Goal: Task Accomplishment & Management: Complete application form

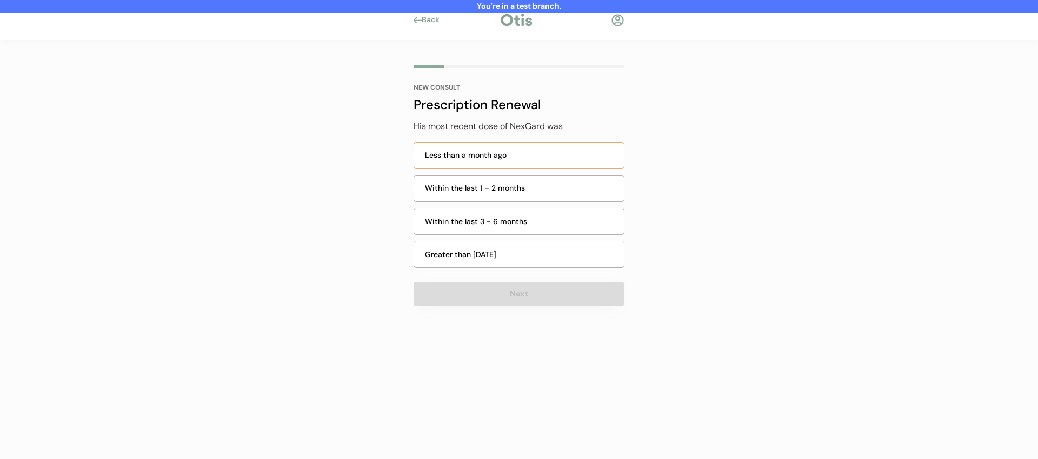
click at [489, 157] on div "Less than a month ago" at bounding box center [521, 155] width 192 height 11
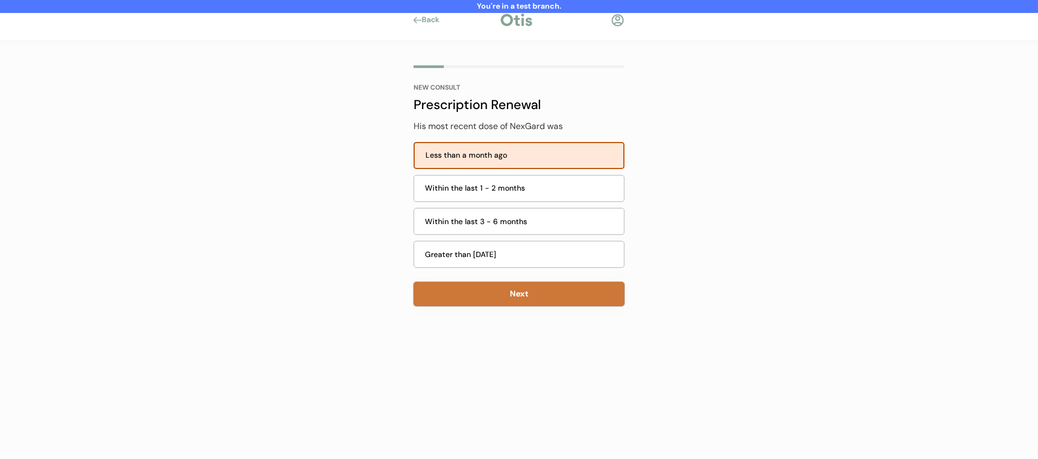
click at [516, 302] on button "Next" at bounding box center [519, 294] width 211 height 24
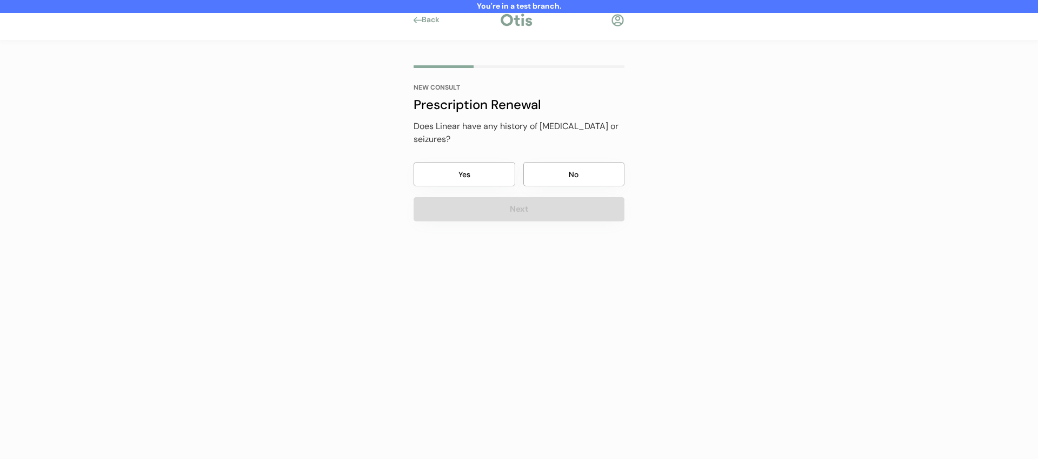
click at [556, 166] on button "No" at bounding box center [574, 174] width 102 height 24
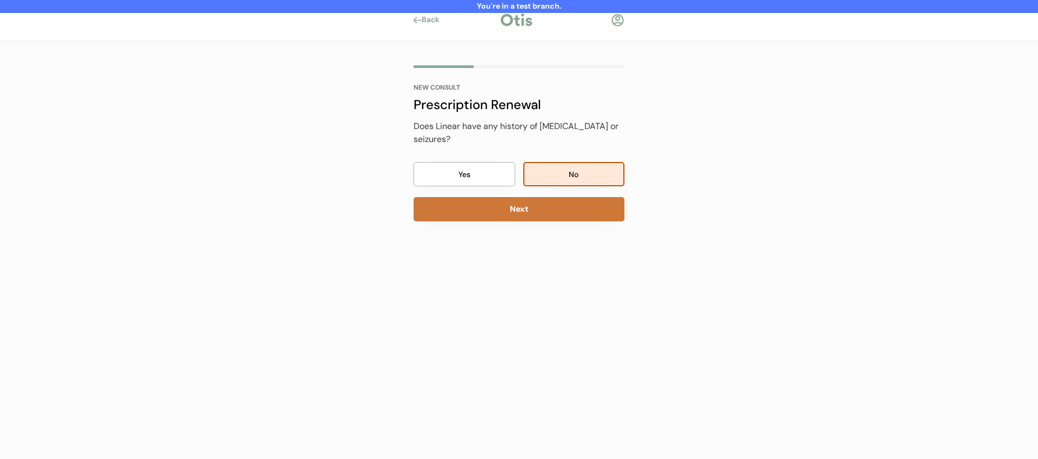
click at [547, 198] on button "Next" at bounding box center [519, 209] width 211 height 24
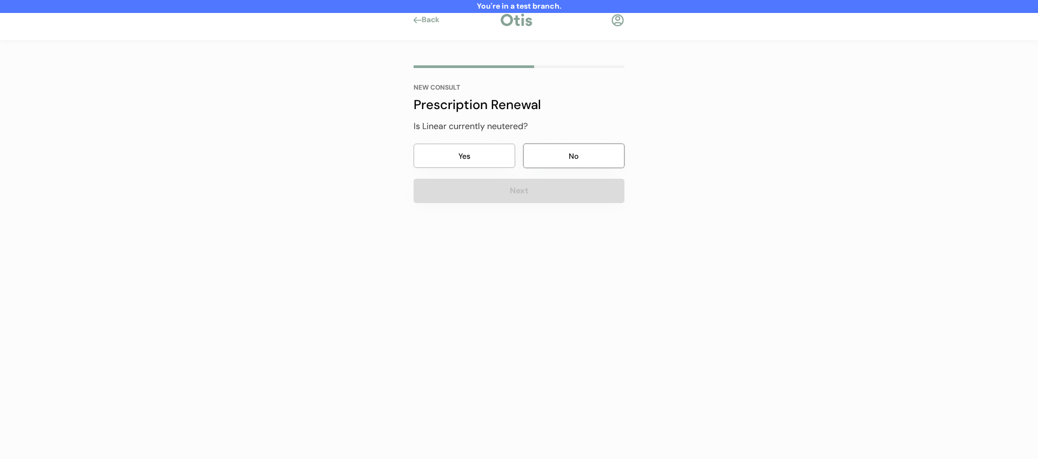
click at [553, 158] on button "No" at bounding box center [574, 156] width 102 height 24
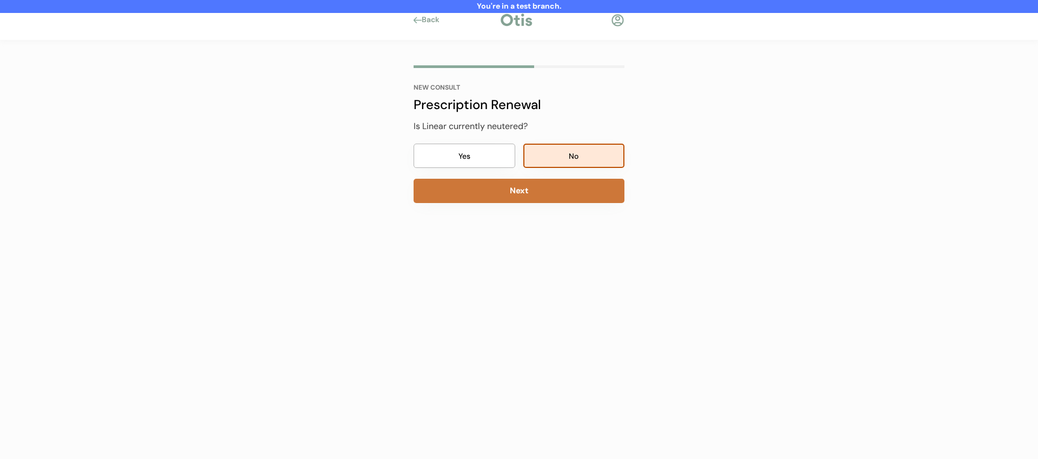
click at [538, 192] on button "Next" at bounding box center [519, 191] width 211 height 24
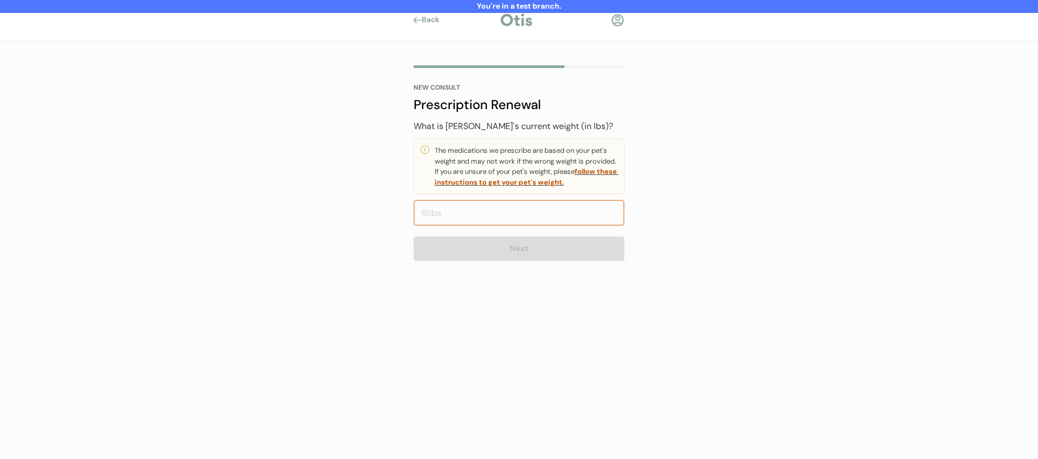
click at [514, 210] on input "input" at bounding box center [519, 213] width 211 height 26
type input "110.0"
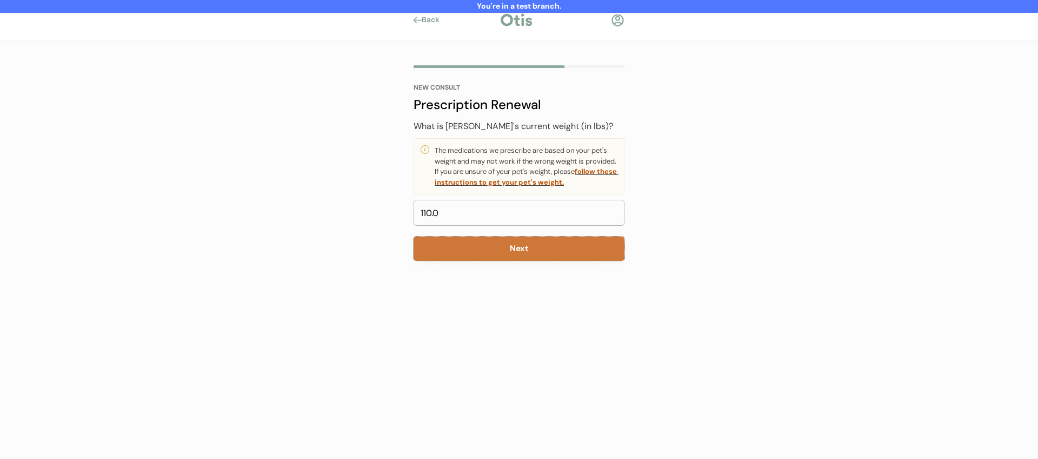
click at [479, 237] on button "Next" at bounding box center [519, 249] width 211 height 24
click at [481, 254] on button "Next" at bounding box center [519, 249] width 211 height 24
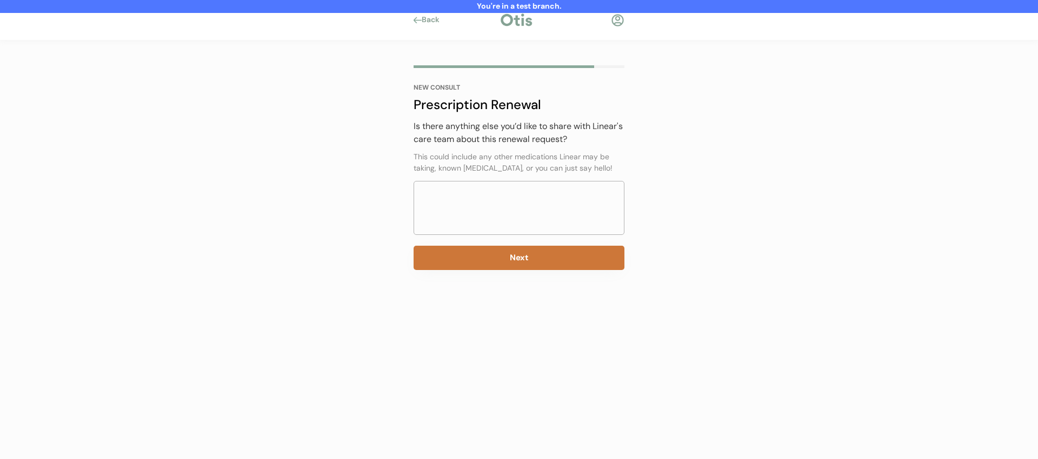
click at [481, 254] on button "Next" at bounding box center [519, 258] width 211 height 24
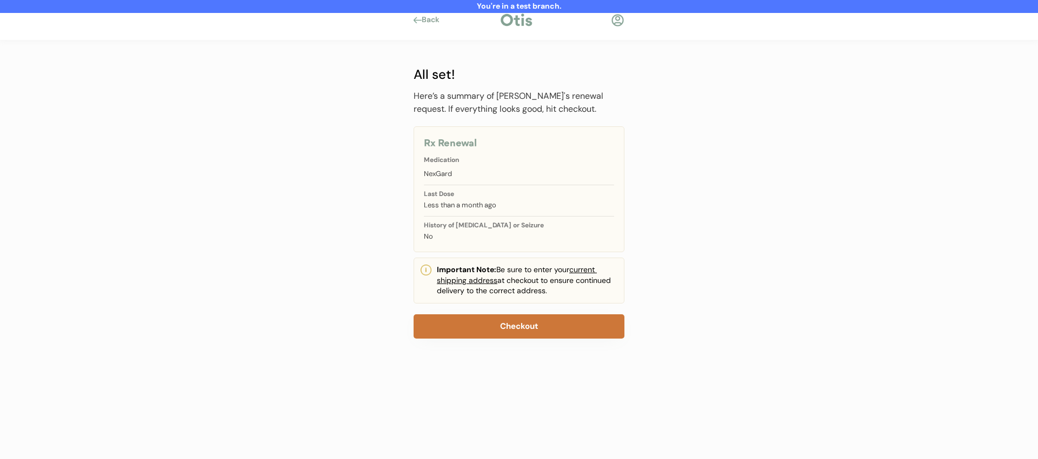
click at [485, 325] on button "Checkout" at bounding box center [519, 327] width 211 height 24
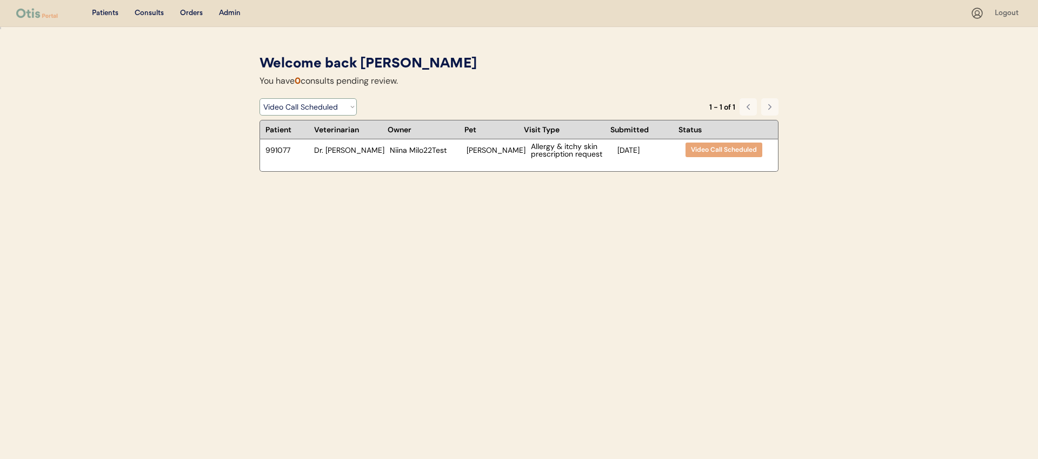
click at [341, 106] on select "Filter by Status Pending Photos Under Review Pending Video Call Video Call Sche…" at bounding box center [307, 106] width 97 height 17
select select ""pending_photos""
click at [259, 98] on select "Filter by Status Pending Photos Under Review Pending Video Call Video Call Sche…" at bounding box center [307, 106] width 97 height 17
click at [444, 152] on div "Niina Test8263" at bounding box center [425, 150] width 71 height 8
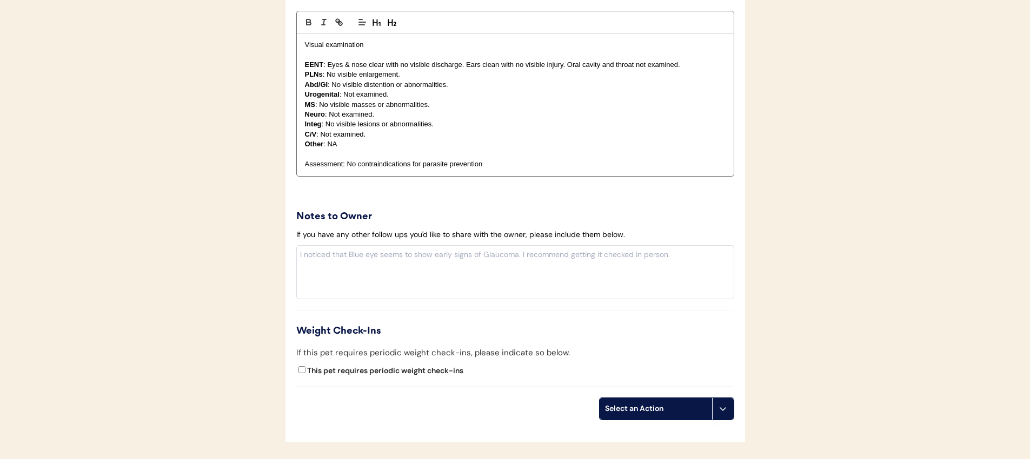
scroll to position [984, 0]
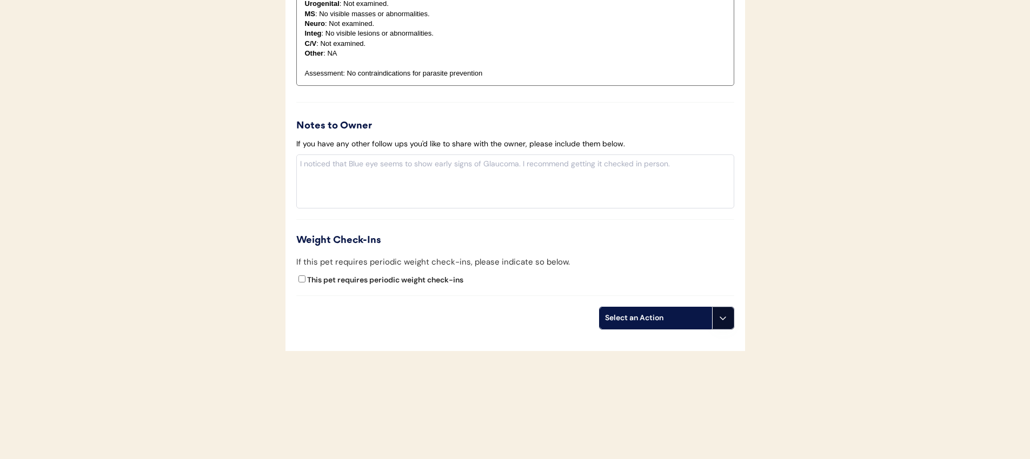
click at [731, 315] on button at bounding box center [723, 319] width 22 height 22
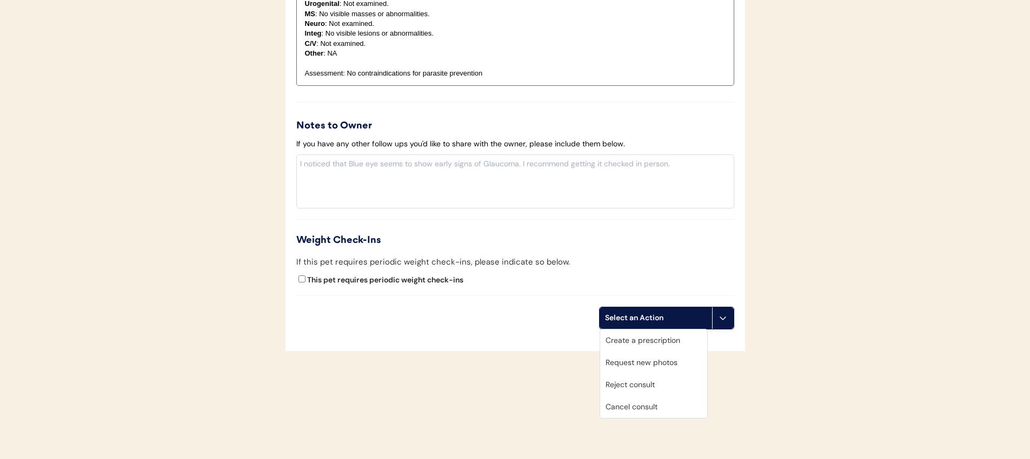
click at [679, 345] on div "Create a prescription" at bounding box center [653, 341] width 107 height 22
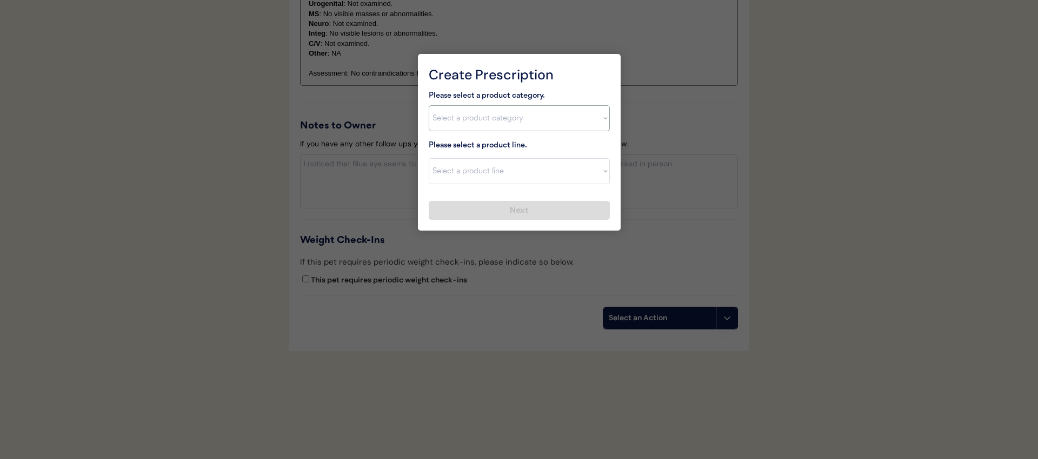
click at [481, 117] on select "Select a product category Allergies Antibiotics Anxiety Combo Parasite Preventi…" at bounding box center [519, 118] width 181 height 26
click at [320, 180] on div at bounding box center [519, 229] width 1038 height 459
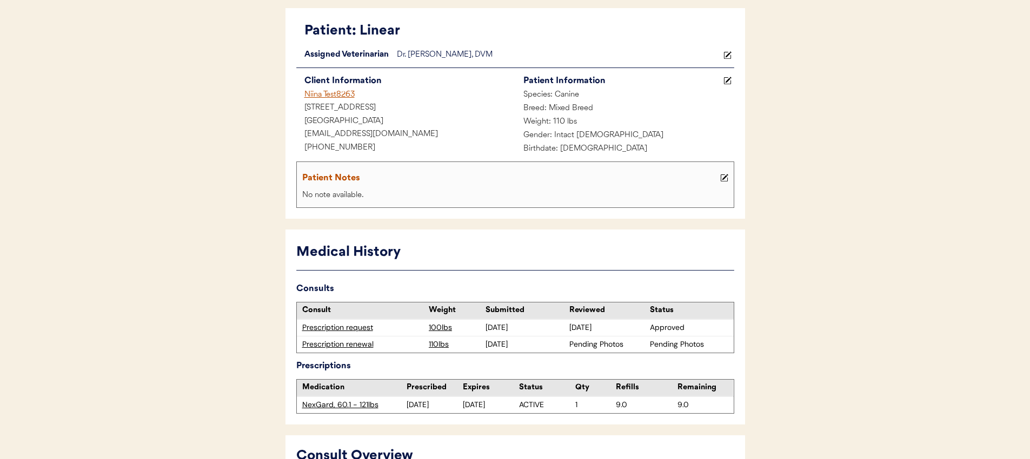
scroll to position [0, 0]
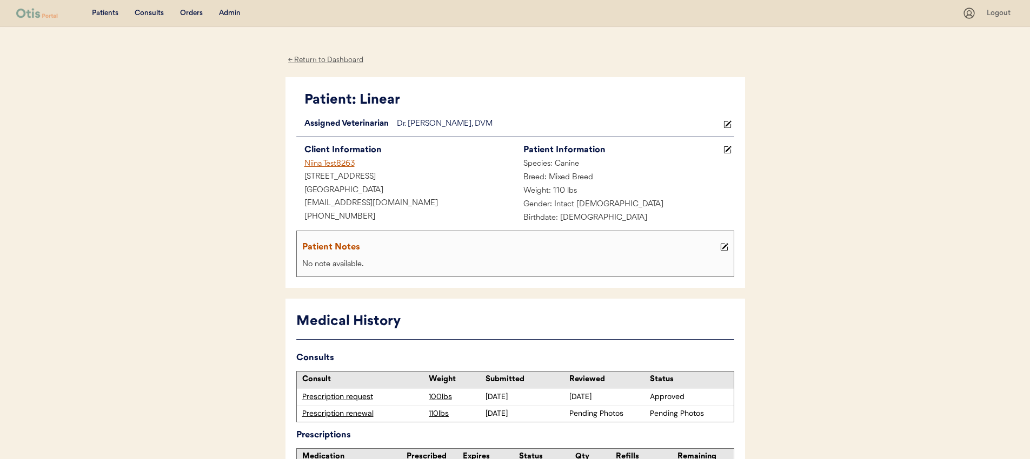
click at [340, 396] on div "Prescription request" at bounding box center [363, 397] width 122 height 11
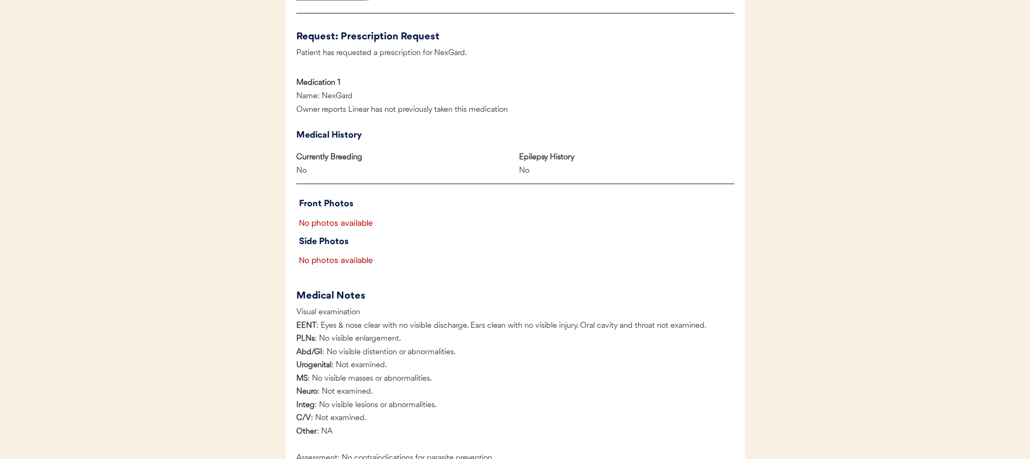
scroll to position [857, 0]
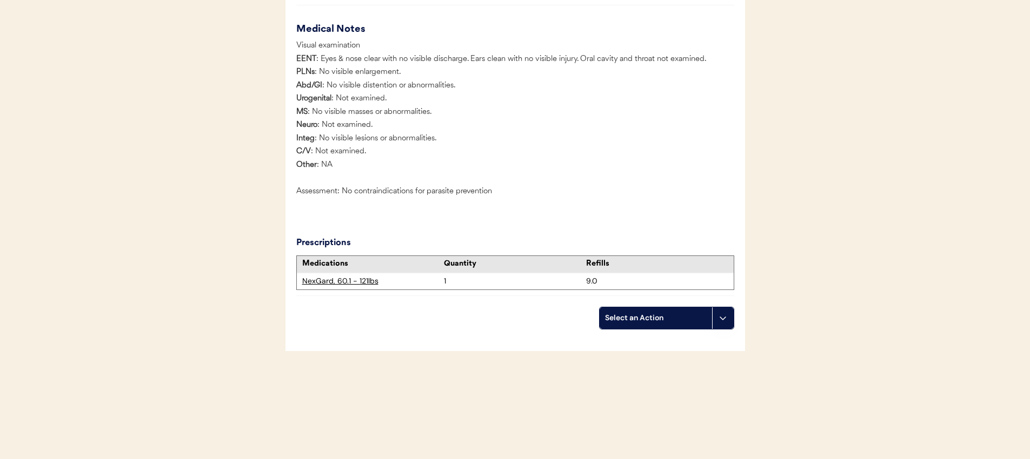
click at [722, 321] on icon at bounding box center [722, 318] width 9 height 9
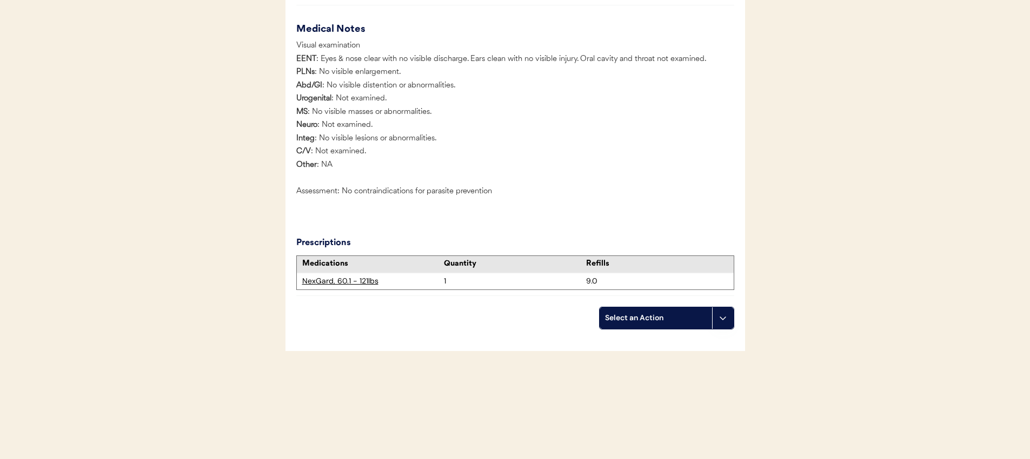
click at [681, 319] on div "Select an Action" at bounding box center [656, 318] width 102 height 11
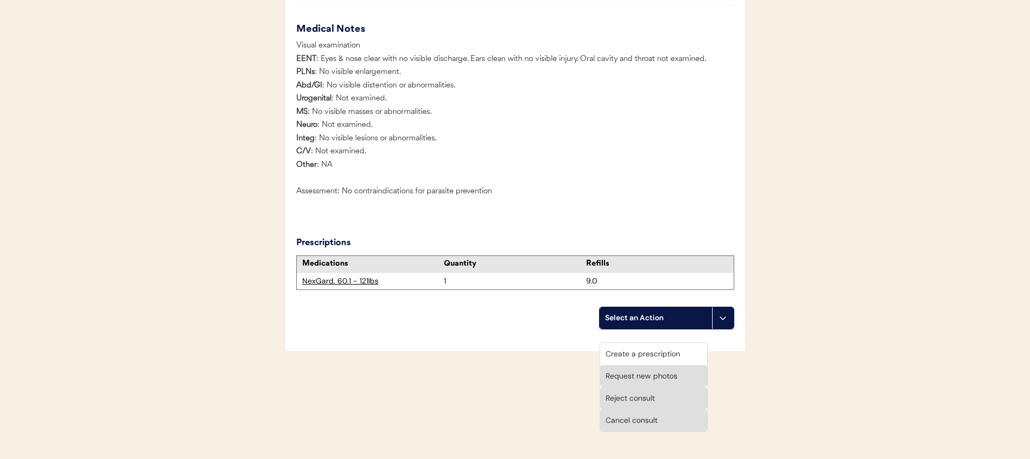
click at [665, 343] on div "Create a prescription" at bounding box center [653, 354] width 107 height 22
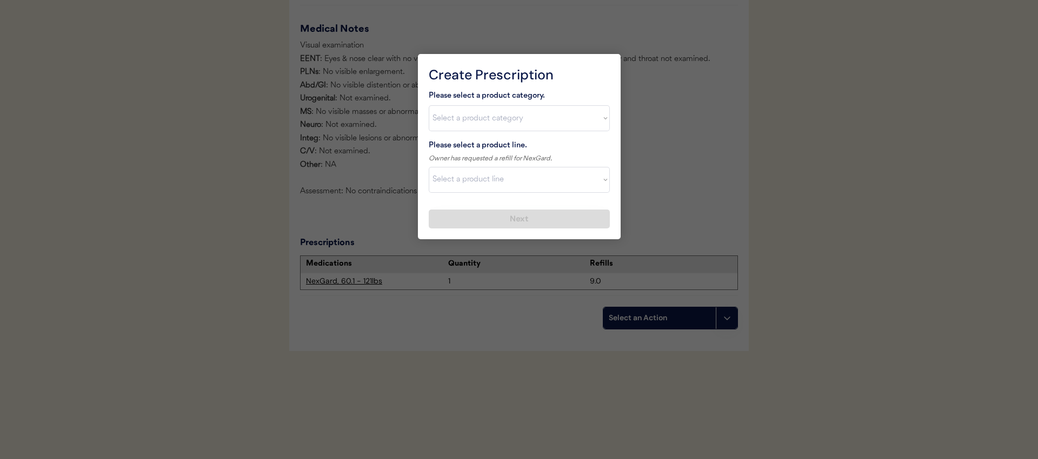
click at [717, 215] on div at bounding box center [519, 229] width 1038 height 459
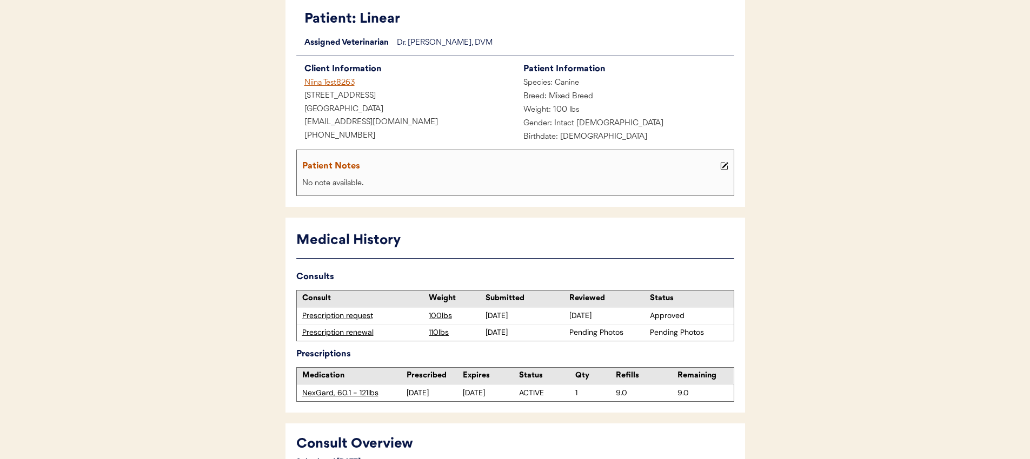
scroll to position [200, 0]
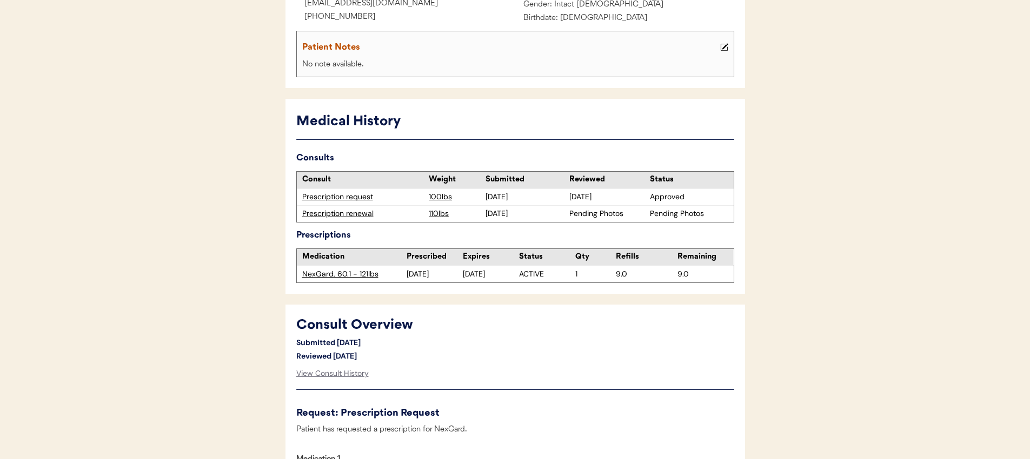
click at [364, 217] on div "Prescription renewal" at bounding box center [363, 214] width 122 height 11
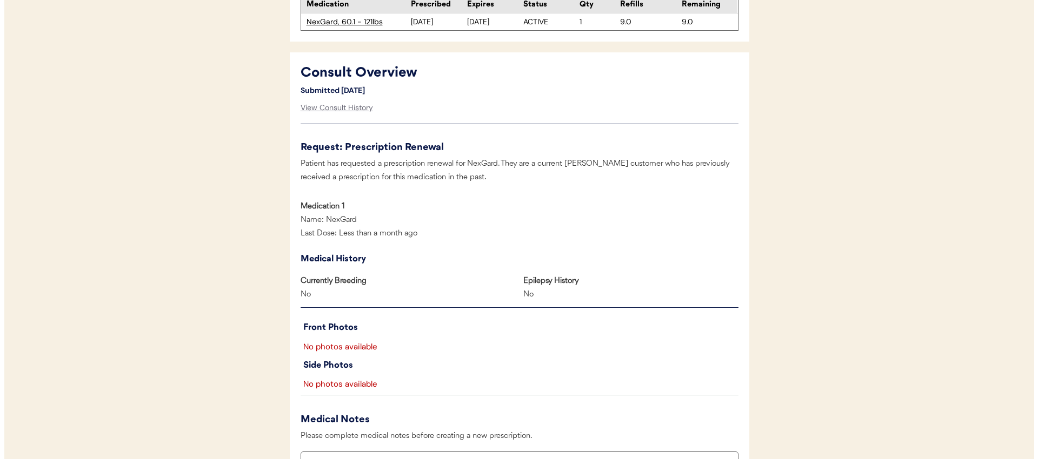
scroll to position [984, 0]
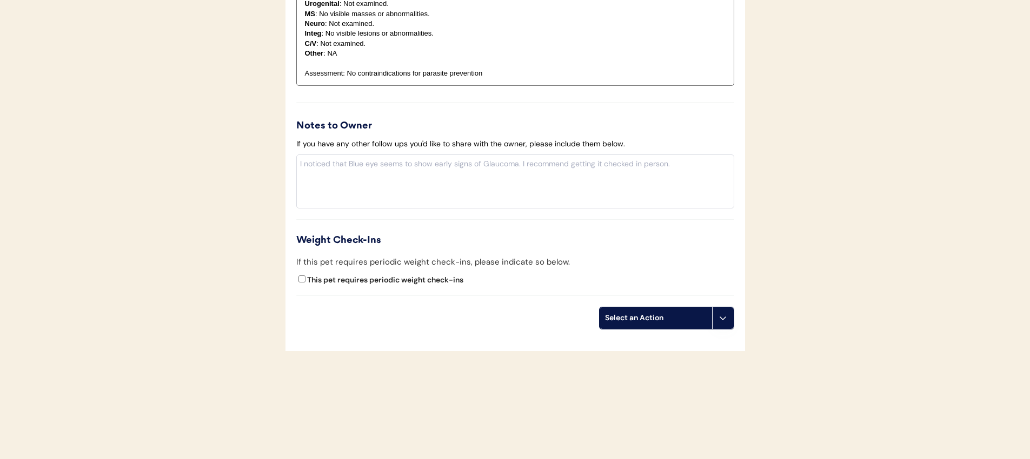
click at [721, 321] on icon at bounding box center [722, 318] width 9 height 9
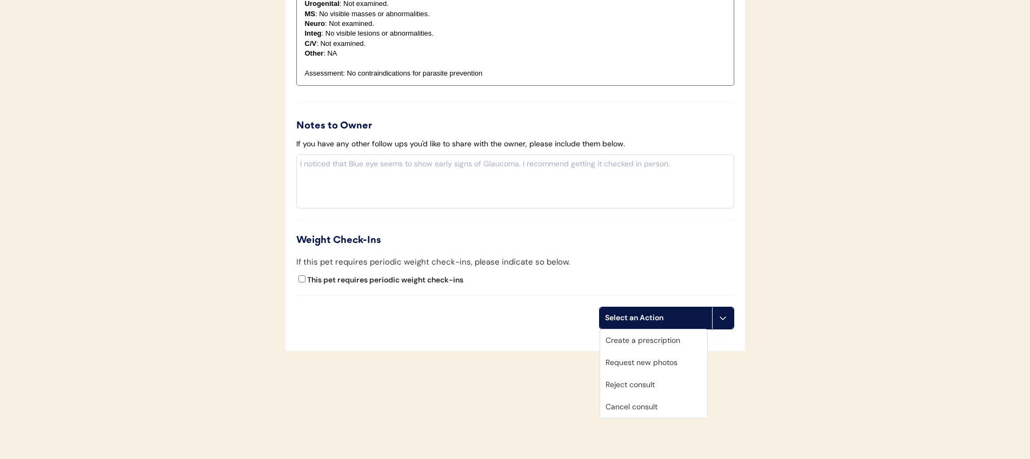
click at [671, 341] on div "Create a prescription" at bounding box center [653, 341] width 107 height 22
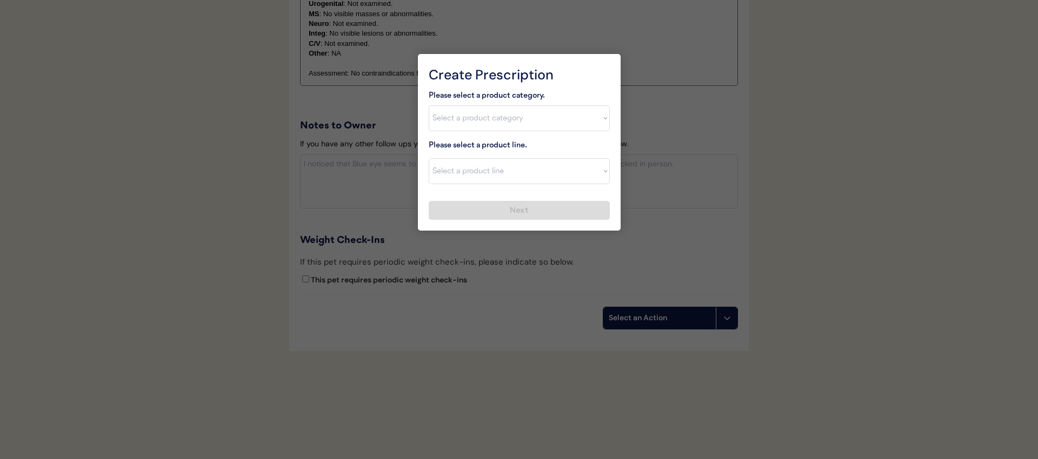
click at [525, 118] on select "Select a product category Allergies Antibiotics Anxiety Combo Parasite Preventi…" at bounding box center [519, 118] width 181 height 26
select select ""flea___tick""
click at [429, 105] on select "Select a product category Allergies Antibiotics Anxiety Combo Parasite Preventi…" at bounding box center [519, 118] width 181 height 26
click at [509, 178] on select "Select a product line" at bounding box center [519, 171] width 181 height 26
select select ""NexGard""
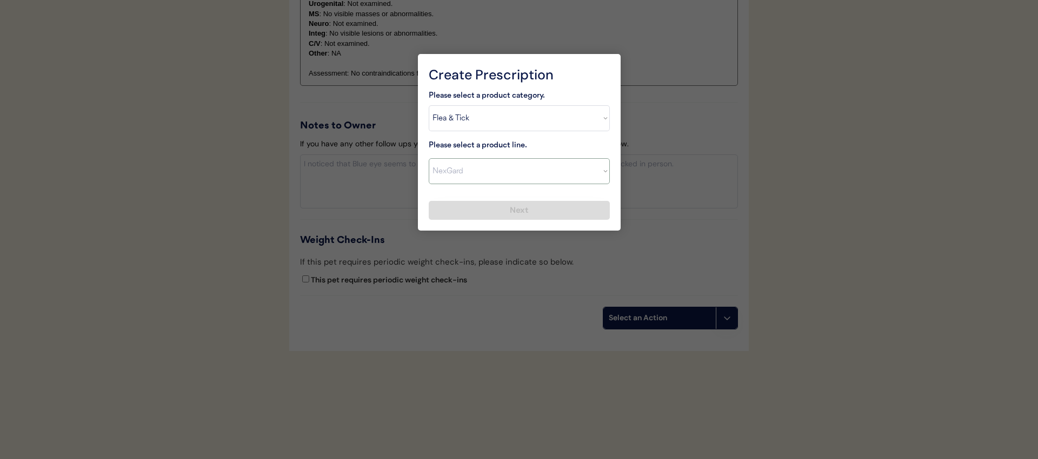
click at [429, 158] on select "Select a product line Bravecto 3 Month NexGard Simparica" at bounding box center [519, 171] width 181 height 26
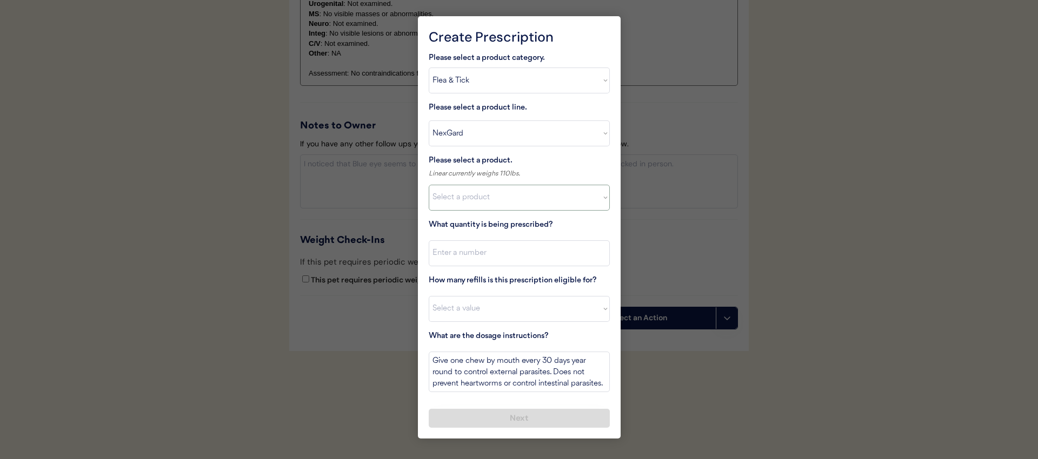
click at [504, 201] on select "Select a product NexGard, 4 - 10lbs NexGard, 10.1 - 24lbs NexGard, 24.1 - 60lbs…" at bounding box center [519, 198] width 181 height 26
select select ""1348695171700984260__LOOKUP__1670802184069x769842999752052000""
click at [429, 185] on select "Select a product NexGard, 4 - 10lbs NexGard, 10.1 - 24lbs NexGard, 24.1 - 60lbs…" at bounding box center [519, 198] width 181 height 26
click at [501, 249] on input "input" at bounding box center [519, 254] width 181 height 26
type input "1"
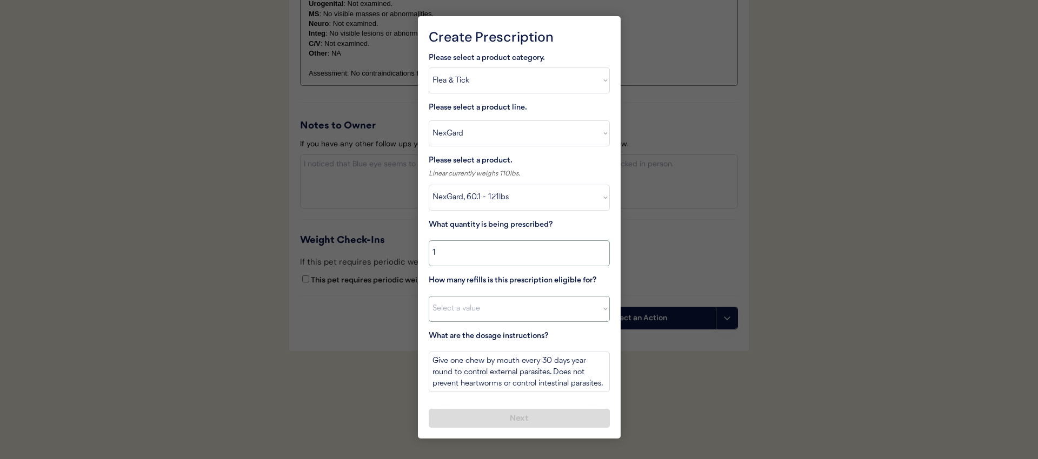
click at [502, 303] on select "Select a value 0 1 2 3 4 5 6 7 8 9 10 11" at bounding box center [519, 309] width 181 height 26
select select "11"
click at [429, 296] on select "Select a value 0 1 2 3 4 5 6 7 8 9 10 11" at bounding box center [519, 309] width 181 height 26
click at [530, 415] on button "Next" at bounding box center [519, 418] width 181 height 19
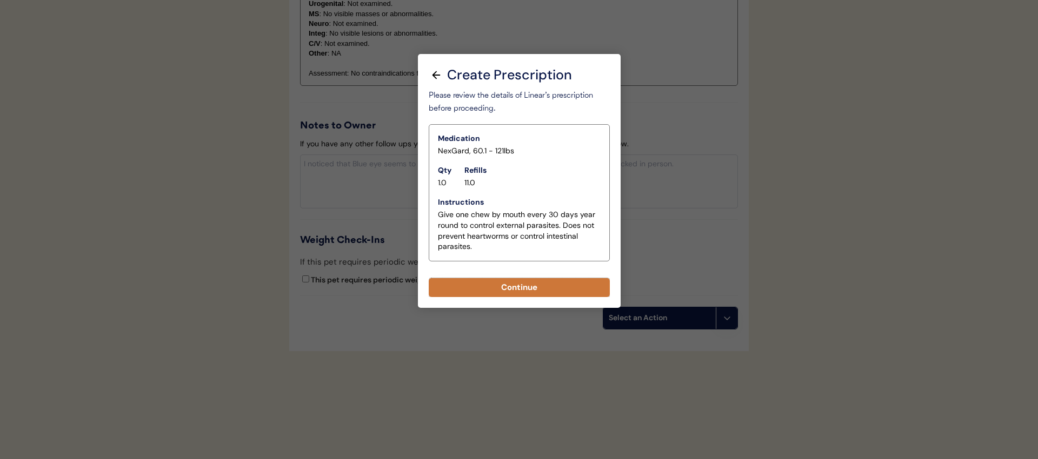
click at [548, 294] on button "Continue" at bounding box center [519, 287] width 181 height 19
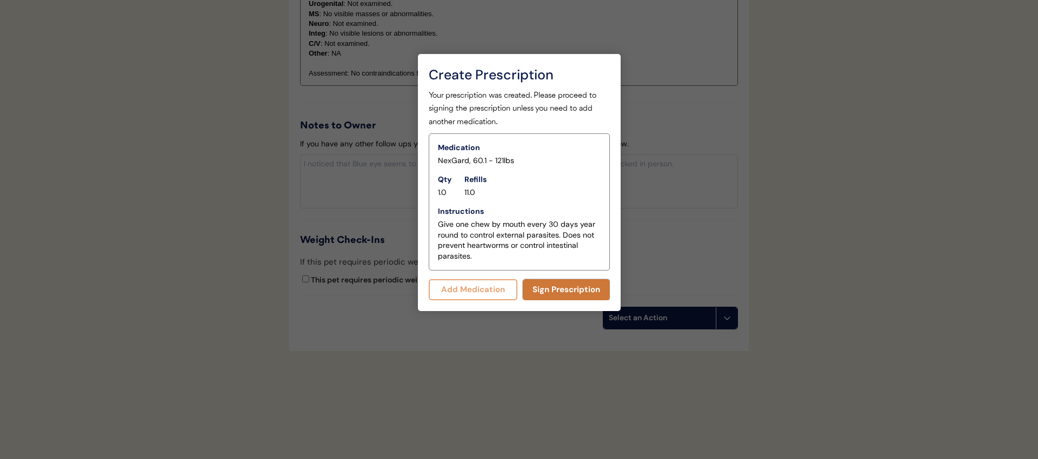
click at [544, 289] on button "Sign Prescription" at bounding box center [566, 289] width 87 height 21
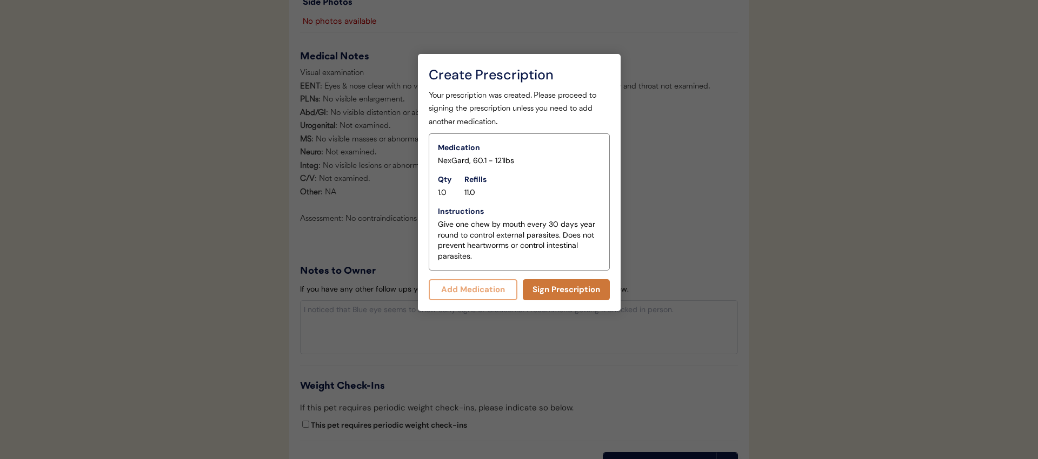
scroll to position [975, 0]
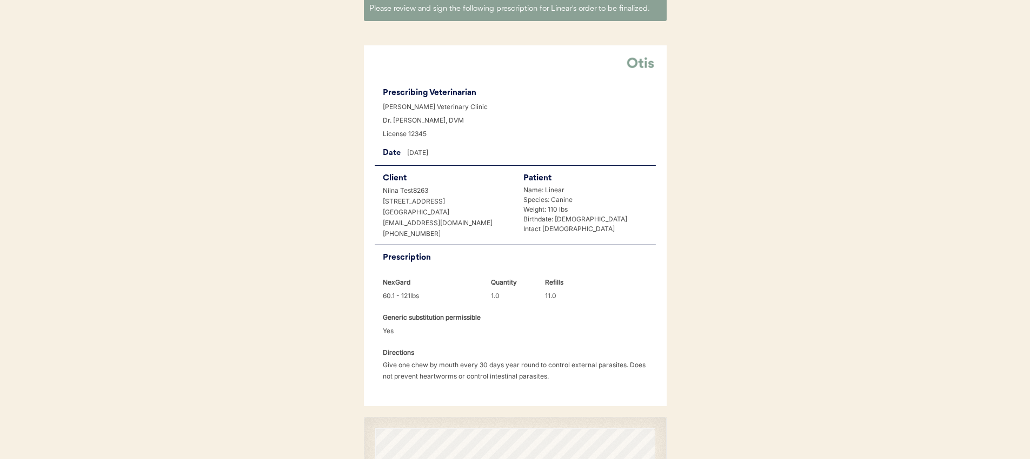
scroll to position [202, 0]
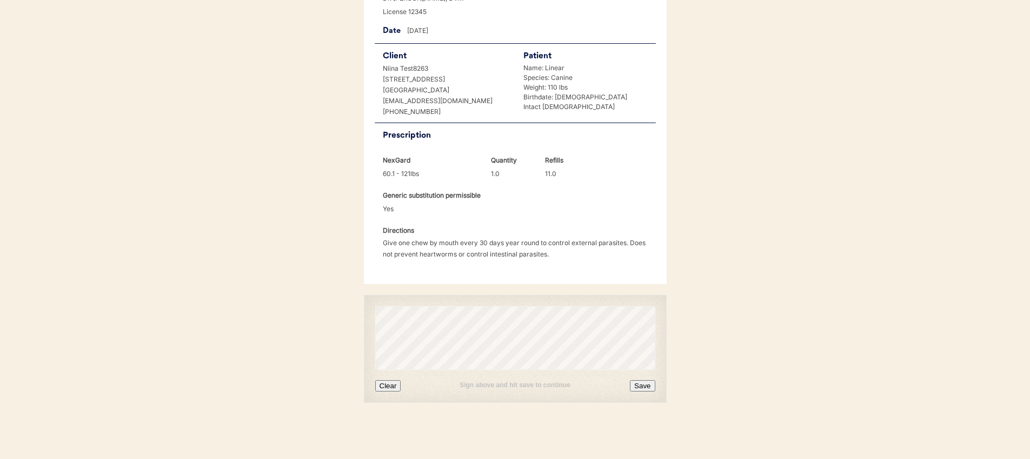
click at [389, 384] on button "Clear" at bounding box center [388, 386] width 26 height 11
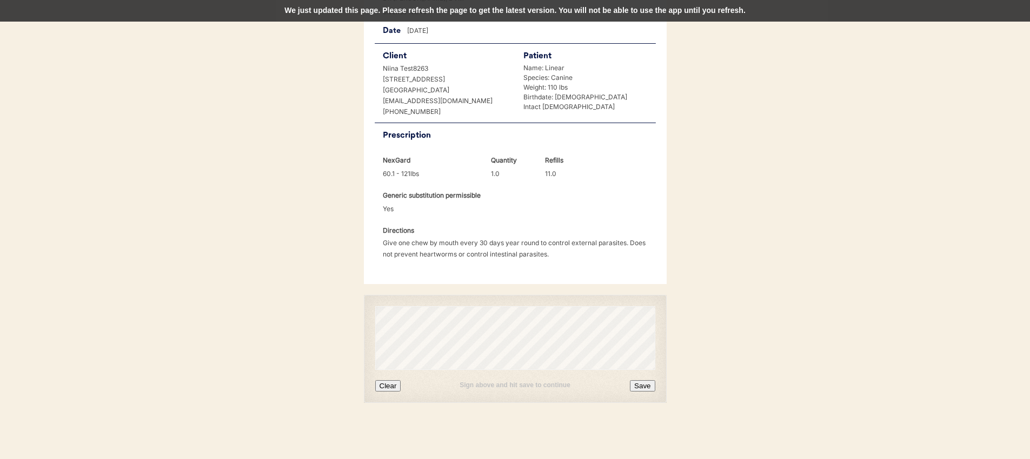
click at [491, 7] on div "We just updated this page. Please refresh the page to get the latest version. Y…" at bounding box center [515, 11] width 1030 height 22
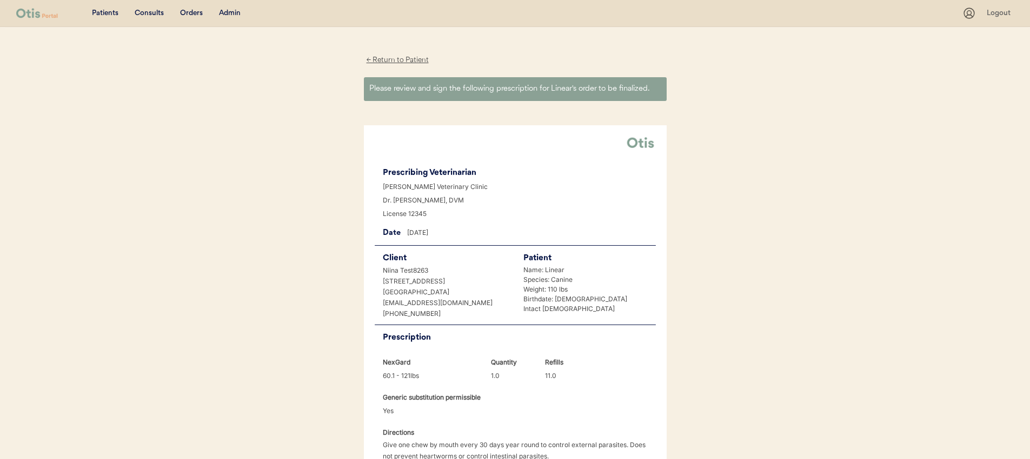
scroll to position [202, 0]
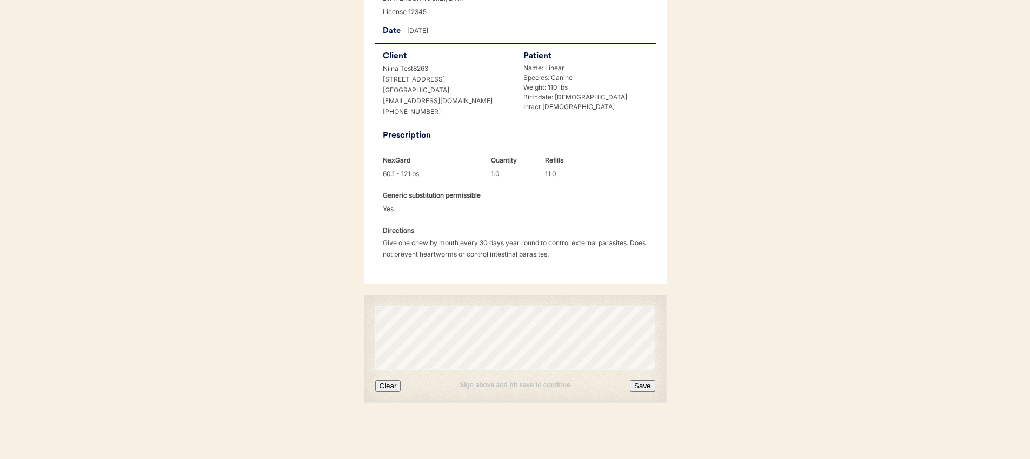
click at [386, 388] on button "Clear" at bounding box center [388, 386] width 26 height 11
click at [628, 370] on div "Sign above and hit save to continue Clear Save" at bounding box center [515, 349] width 303 height 108
click at [643, 391] on button "Save" at bounding box center [642, 386] width 25 height 11
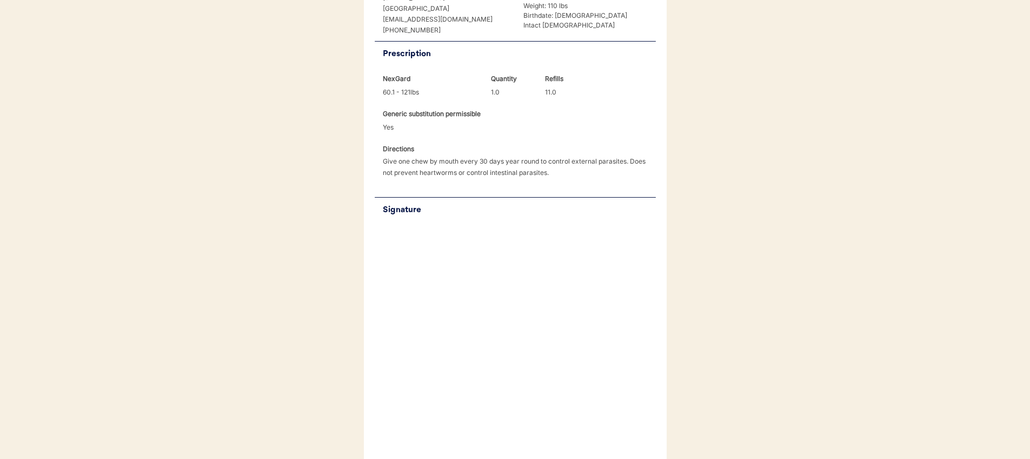
scroll to position [248, 0]
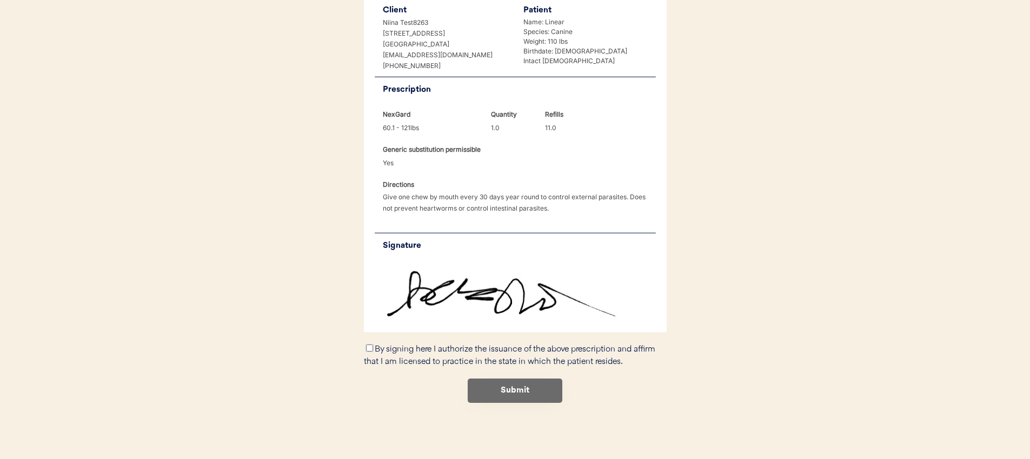
click at [371, 349] on input "By signing here I authorize the issuance of the above prescription and affirm t…" at bounding box center [369, 348] width 7 height 7
checkbox input "true"
click at [503, 391] on button "Submit" at bounding box center [515, 391] width 95 height 24
